Goal: Use online tool/utility: Utilize a website feature to perform a specific function

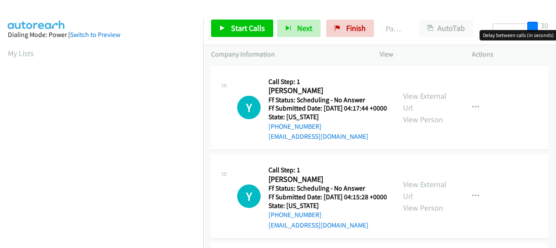
click at [556, 32] on body "Start Calls Pause Next Finish Paused AutoTab AutoTab 30 Company Information Inf…" at bounding box center [278, 20] width 556 height 41
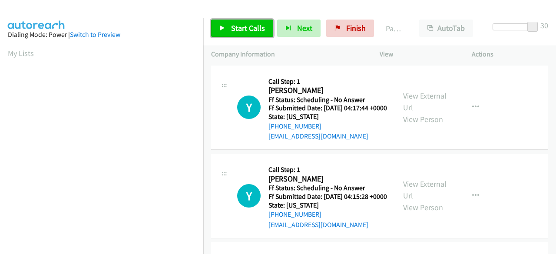
click at [235, 31] on span "Start Calls" at bounding box center [248, 28] width 34 height 10
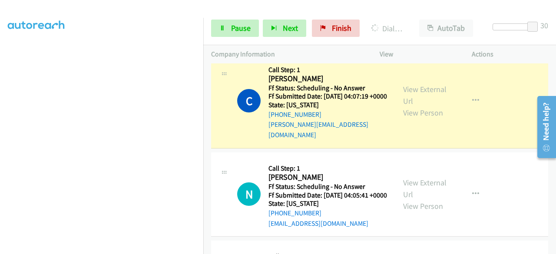
scroll to position [304, 0]
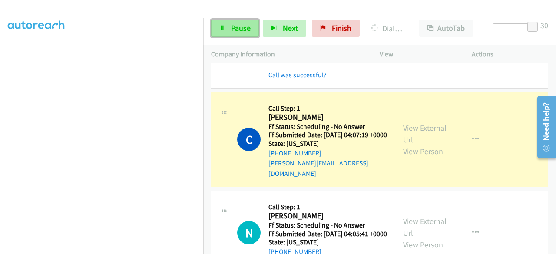
click at [246, 28] on span "Pause" at bounding box center [241, 28] width 20 height 10
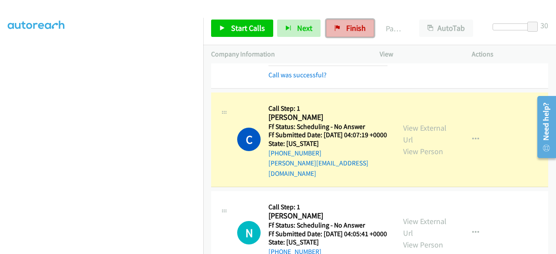
click at [346, 27] on span "Finish" at bounding box center [356, 28] width 20 height 10
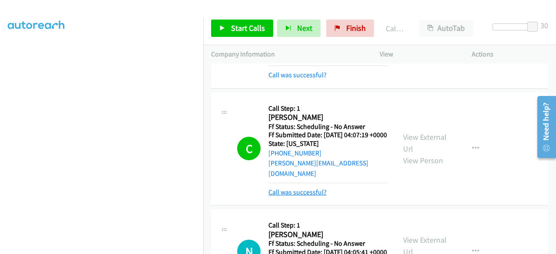
click at [304, 196] on link "Call was successful?" at bounding box center [298, 192] width 58 height 8
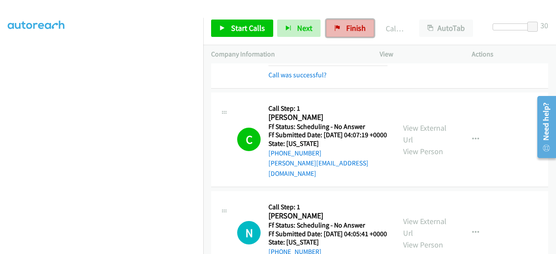
click at [346, 28] on span "Finish" at bounding box center [356, 28] width 20 height 10
